Goal: Information Seeking & Learning: Learn about a topic

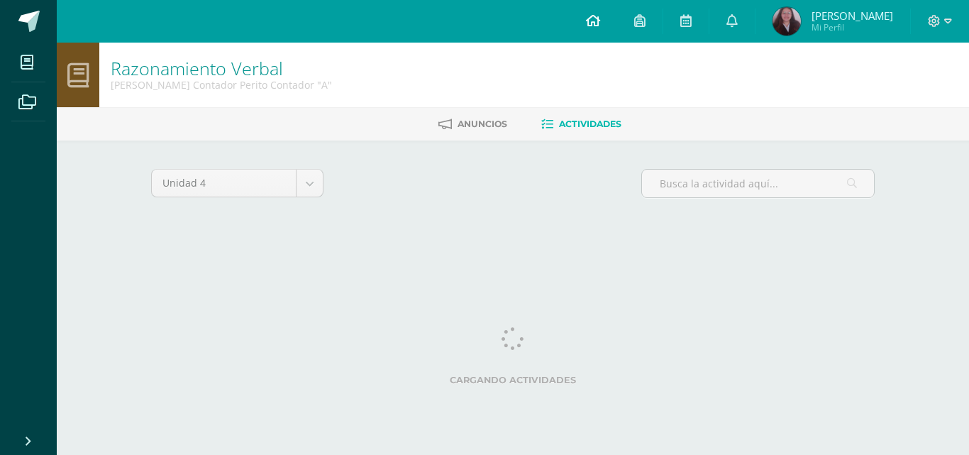
click at [616, 30] on link at bounding box center [593, 21] width 48 height 43
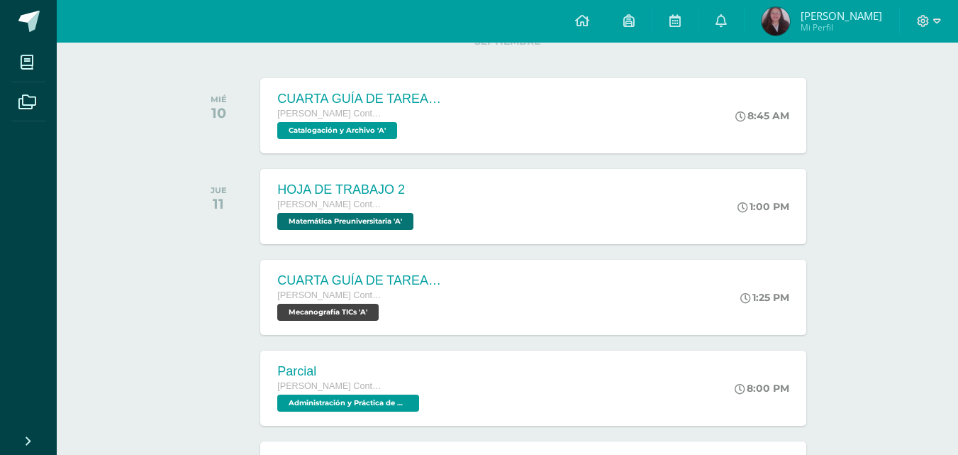
scroll to position [201, 0]
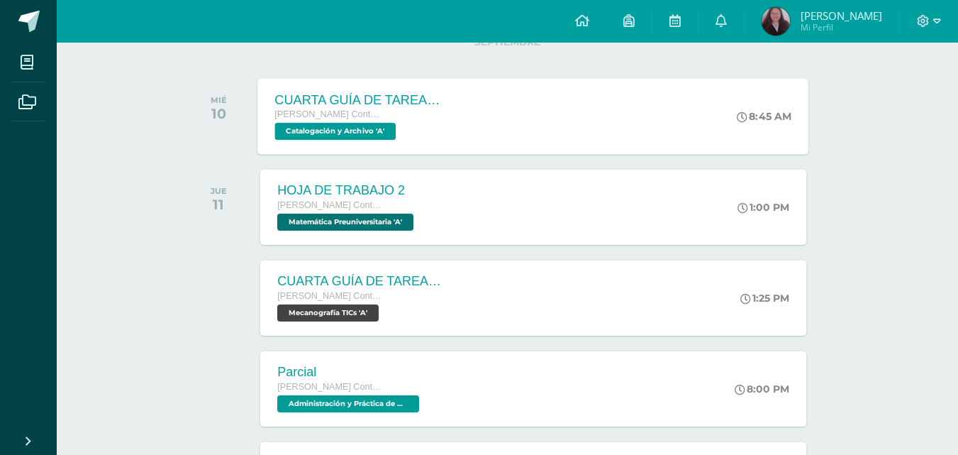
click at [336, 128] on span "Catalogación y Archivo 'A'" at bounding box center [335, 131] width 121 height 17
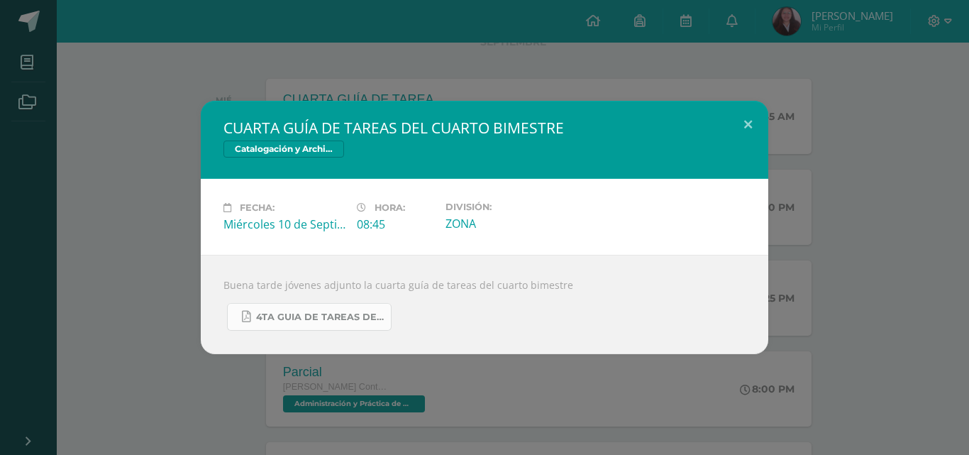
click at [287, 312] on span "4TA GUIA DE TAREAS DE CATALOGACIÓN Y ARCHIVO 5TO PERITO CONTADOR CUARTO BIMESTR…" at bounding box center [320, 316] width 128 height 11
click at [163, 116] on div "CUARTA GUÍA DE TAREAS DEL CUARTO BIMESTRE Catalogación y Archivo Fecha: [DATE] …" at bounding box center [485, 227] width 958 height 253
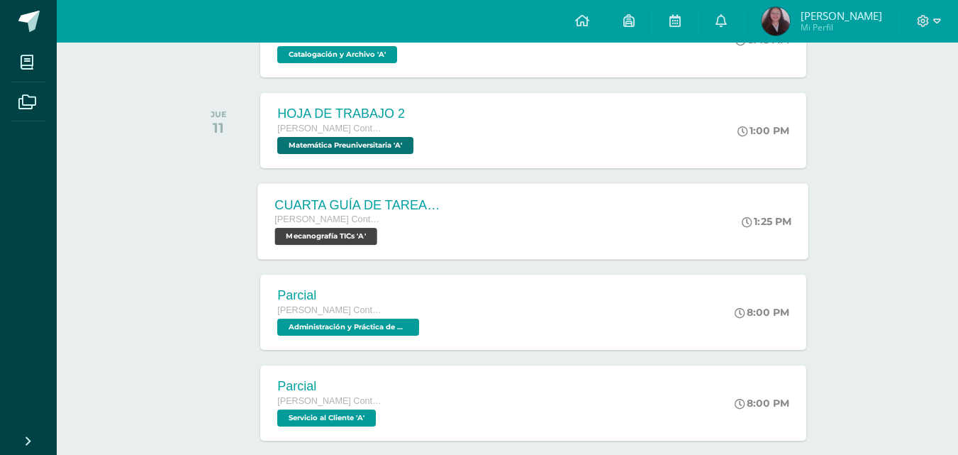
scroll to position [277, 0]
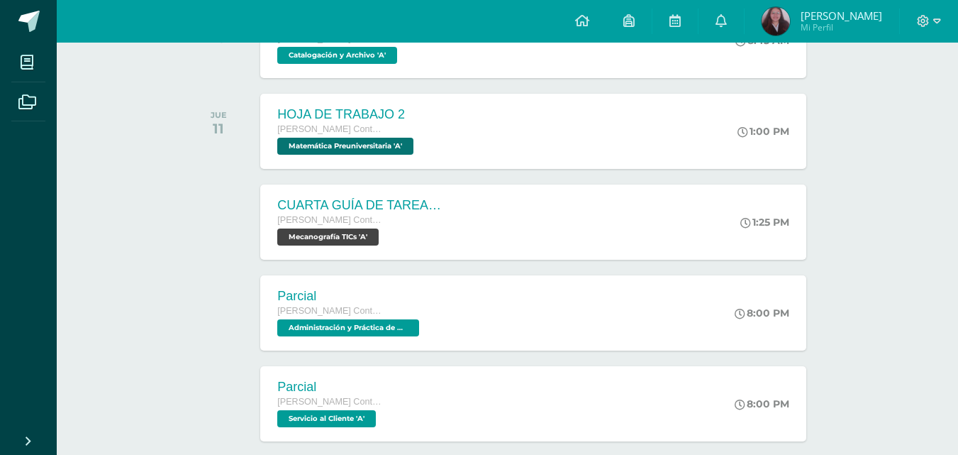
drag, startPoint x: 303, startPoint y: 295, endPoint x: 207, endPoint y: 256, distance: 103.4
click at [207, 256] on div "SEPTIEMBRE MIÉ 10 CUARTA GUÍA DE TAREAS DEL CUARTO BIMESTRE Quinto Perito Conta…" at bounding box center [508, 431] width 642 height 931
click at [207, 256] on div at bounding box center [223, 221] width 72 height 75
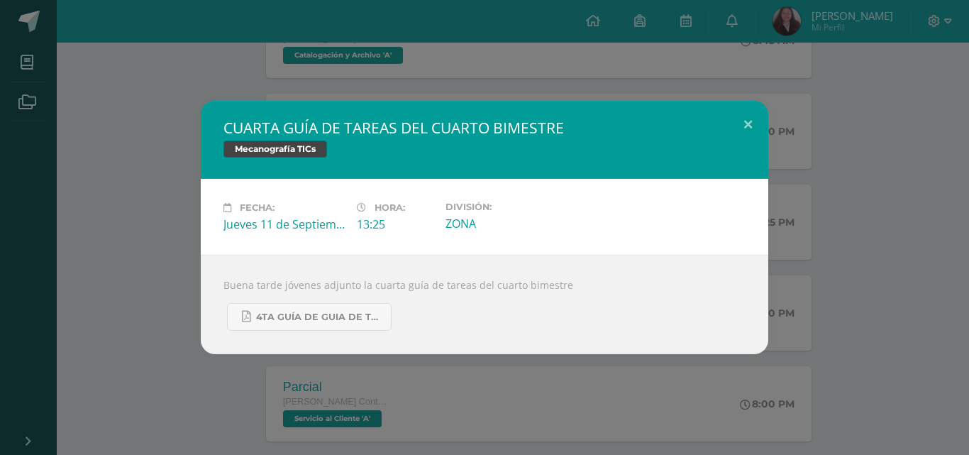
click at [123, 253] on div "CUARTA GUÍA DE TAREAS DEL CUARTO BIMESTRE Mecanografía TICs Fecha: Jueves 11 de…" at bounding box center [485, 227] width 958 height 253
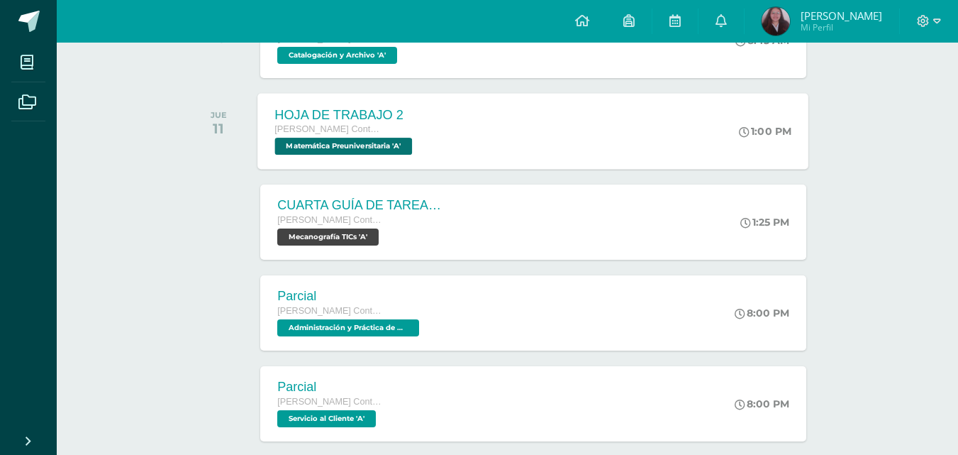
click at [407, 137] on div "[PERSON_NAME] Contador Perito Contador" at bounding box center [345, 130] width 141 height 16
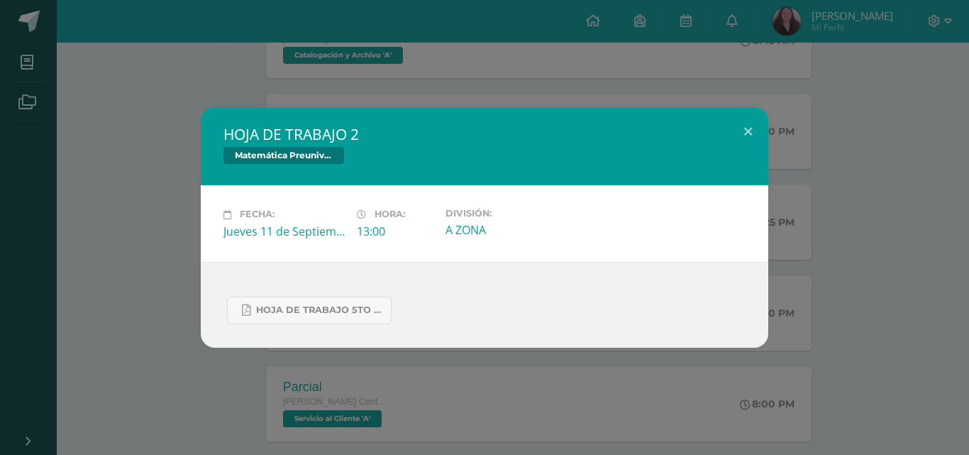
click at [135, 172] on div "HOJA DE TRABAJO 2 Matemática Preuniversitaria Fecha: Jueves 11 de Septiembre Ho…" at bounding box center [485, 227] width 958 height 240
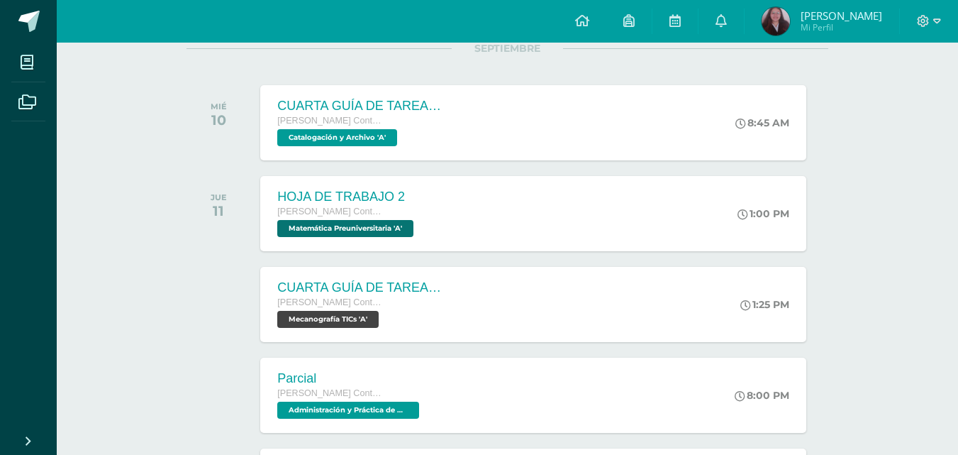
scroll to position [194, 0]
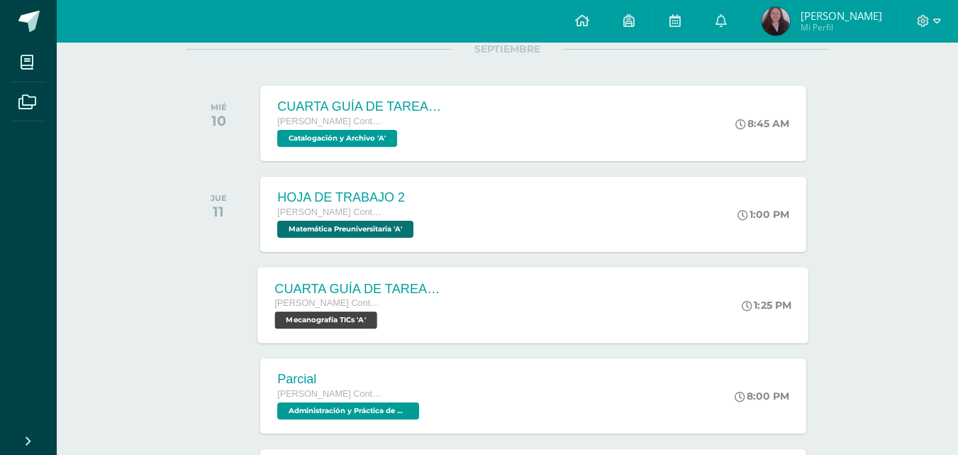
click at [350, 300] on span "Quinto Perito Contador Perito Contador" at bounding box center [329, 303] width 108 height 10
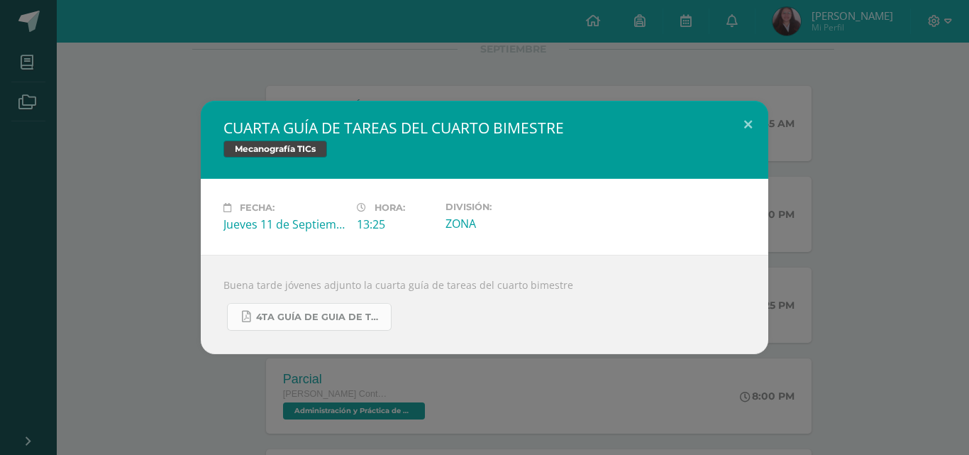
click at [316, 319] on span "4TA GUÍA DE GUIA DE TAREAS DE 4TH DIVERSIFICADO Y 5TO PC. DEL CUARTO BIMESTRE S…" at bounding box center [320, 316] width 128 height 11
click at [162, 250] on div "CUARTA GUÍA DE TAREAS DEL CUARTO BIMESTRE Mecanografía TICs Fecha: Jueves 11 de…" at bounding box center [485, 227] width 958 height 253
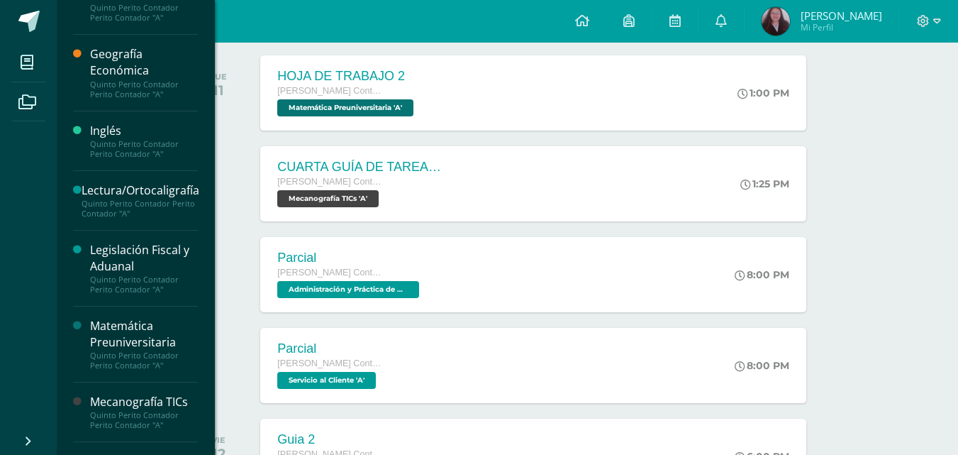
scroll to position [588, 0]
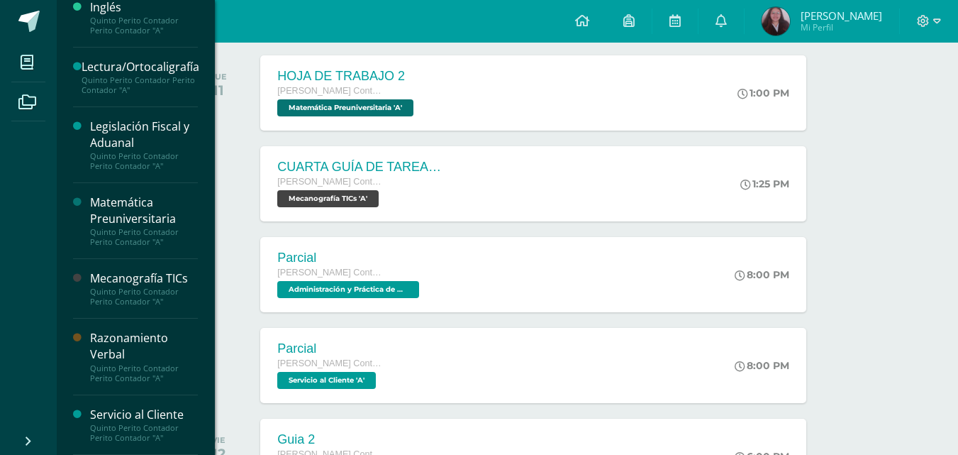
click at [127, 346] on div "Razonamiento Verbal" at bounding box center [144, 346] width 108 height 33
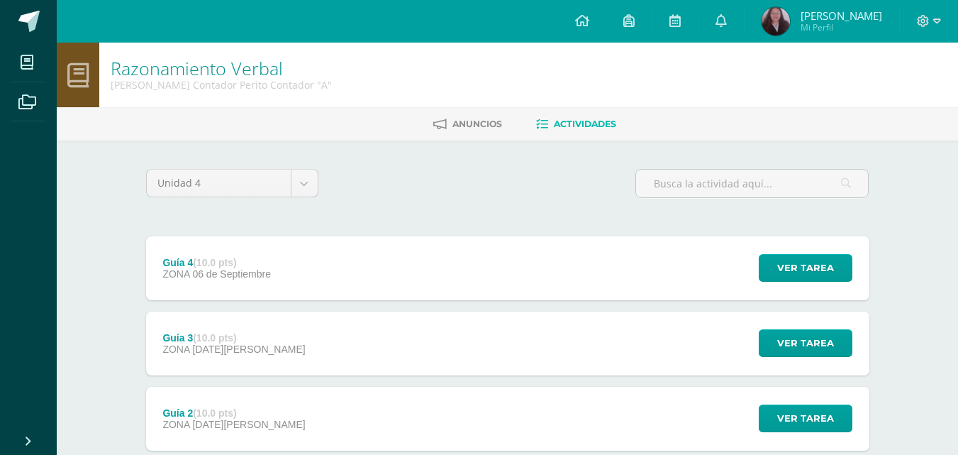
click at [306, 284] on div "Guía 4 (10.0 pts) ZONA 06 de Septiembre Ver tarea Guía 4 Razonamiento Verbal Ca…" at bounding box center [508, 268] width 724 height 64
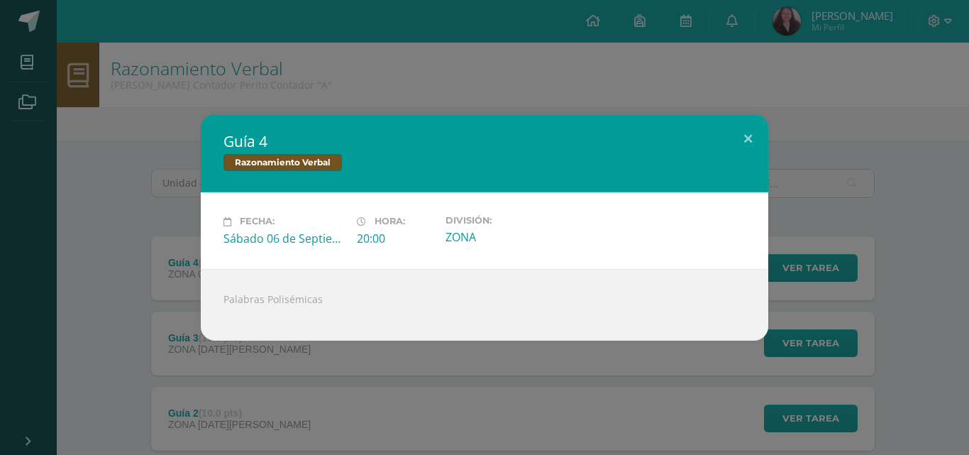
click at [133, 280] on div "Guía 4 Razonamiento Verbal Fecha: Sábado 06 de Septiembre Hora: 20:00 División:…" at bounding box center [485, 227] width 958 height 226
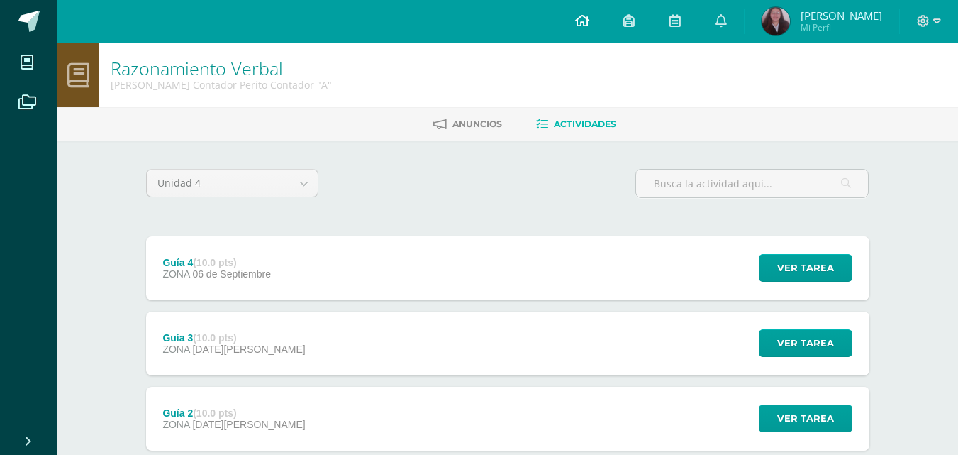
click at [590, 20] on icon at bounding box center [582, 20] width 14 height 13
